Goal: Navigation & Orientation: Find specific page/section

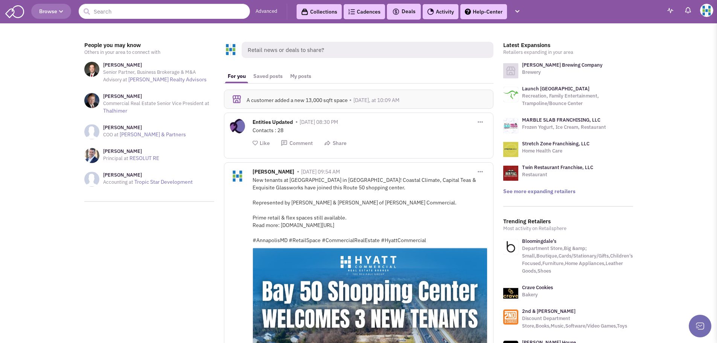
click at [703, 17] on header "Browse Advanced Collections Cadences Deals" at bounding box center [358, 11] width 717 height 23
click at [705, 6] on img at bounding box center [706, 10] width 13 height 13
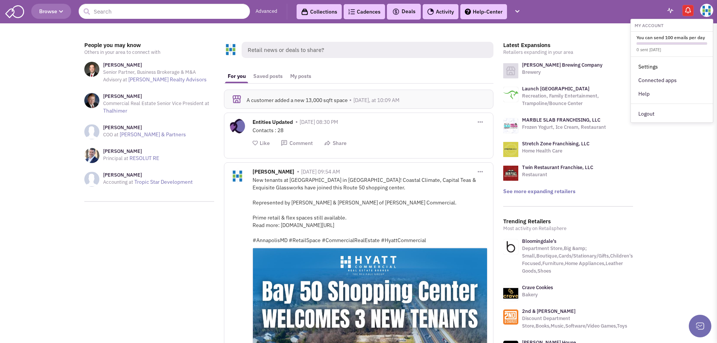
click at [642, 66] on link "Settings" at bounding box center [671, 67] width 82 height 14
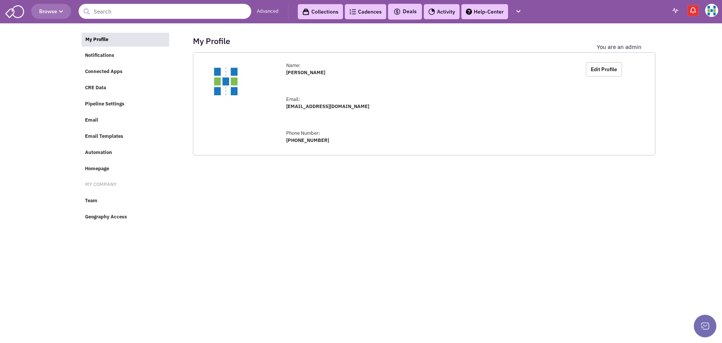
click at [92, 199] on span "Team" at bounding box center [91, 200] width 12 height 6
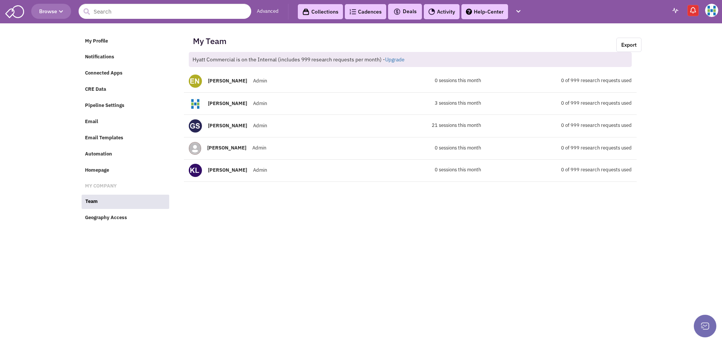
click at [230, 81] on b "[PERSON_NAME]" at bounding box center [227, 80] width 39 height 6
click at [197, 77] on img at bounding box center [195, 80] width 13 height 13
click at [485, 213] on div "My Profile Notifications Connected Apps CRE Data Pipeline Settings Email Email …" at bounding box center [361, 120] width 561 height 188
click at [108, 222] on link "Geography Access" at bounding box center [125, 218] width 88 height 14
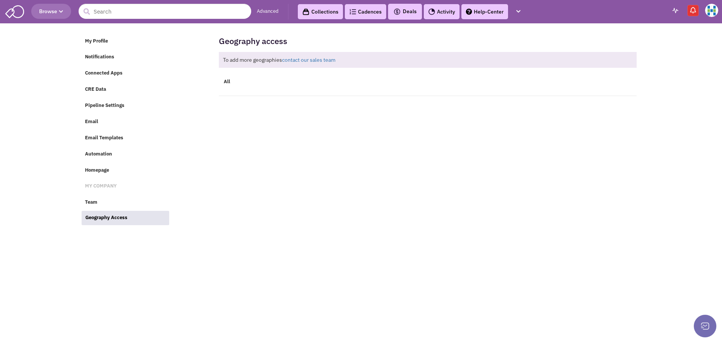
click at [111, 202] on link "Team" at bounding box center [125, 202] width 88 height 14
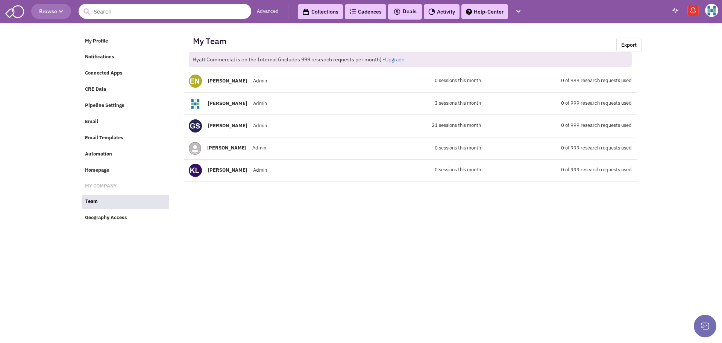
click at [222, 170] on b "Kathryn Lillefloren" at bounding box center [227, 170] width 39 height 6
click at [109, 45] on link "My Profile" at bounding box center [125, 41] width 88 height 14
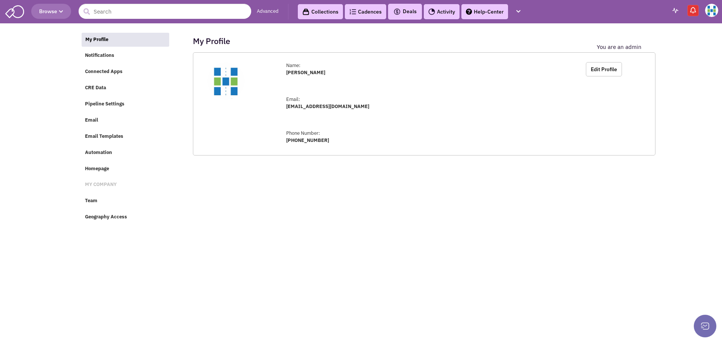
click at [102, 202] on link "Team" at bounding box center [125, 201] width 88 height 14
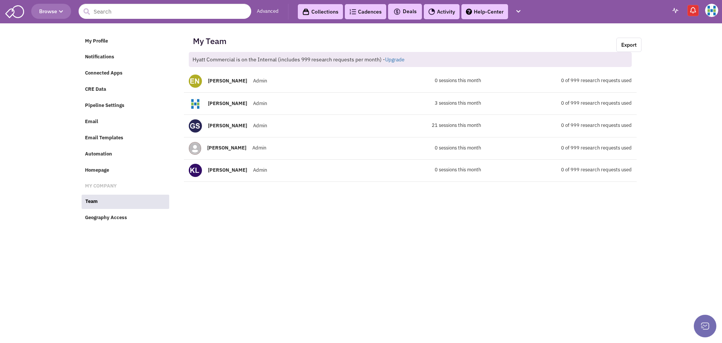
click at [225, 162] on div "[PERSON_NAME] Admin 0 sessions this month 0 of 999 research requests used" at bounding box center [410, 171] width 453 height 23
